Goal: Transaction & Acquisition: Register for event/course

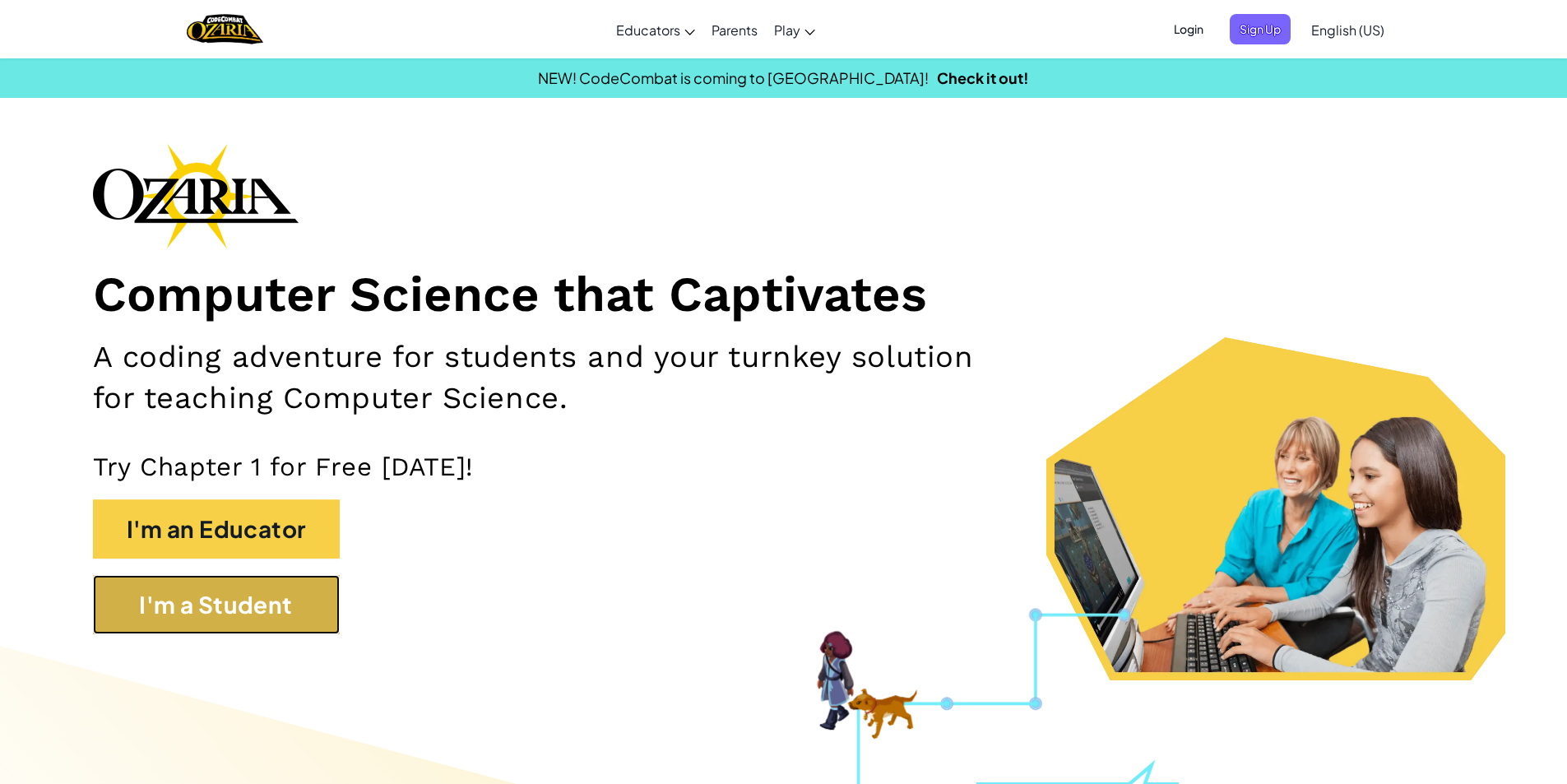
click at [174, 631] on button "I'm a Student" at bounding box center [216, 604] width 247 height 59
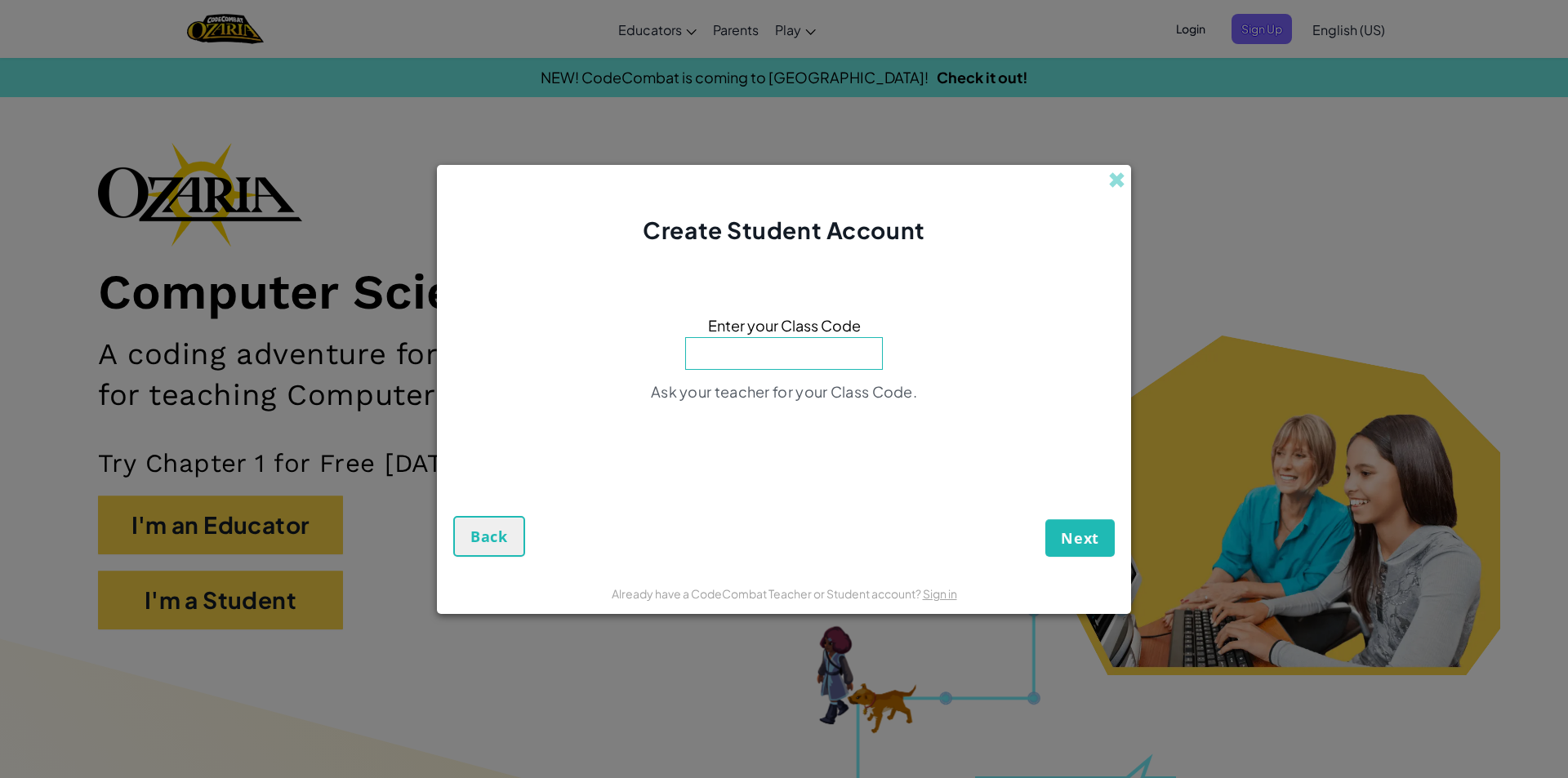
click at [1102, 180] on div "Create Student Account" at bounding box center [784, 206] width 694 height 82
click at [1119, 181] on span at bounding box center [1116, 180] width 17 height 17
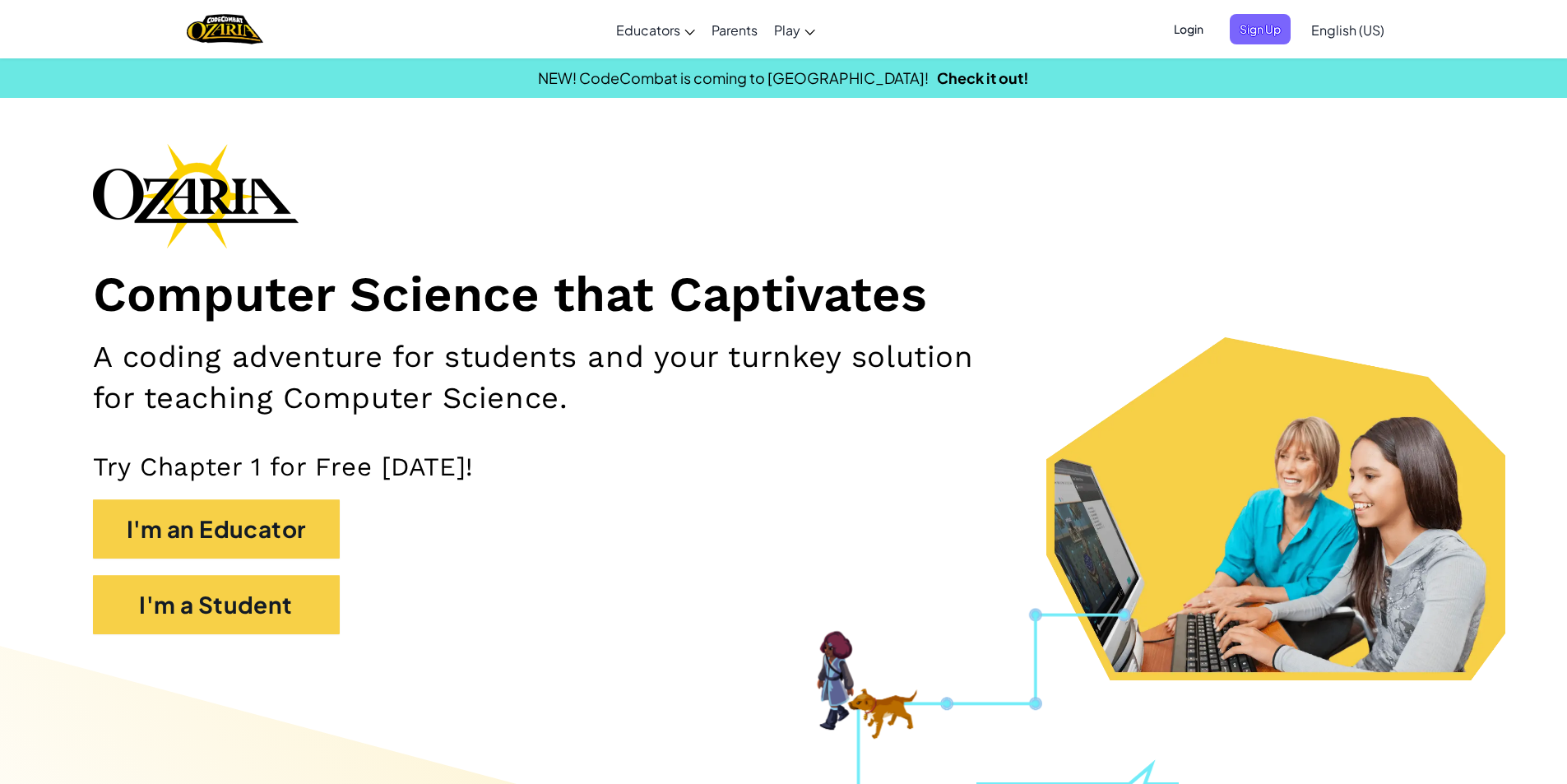
click at [1192, 17] on span "Login" at bounding box center [1188, 29] width 50 height 31
